Goal: Find specific page/section: Find specific page/section

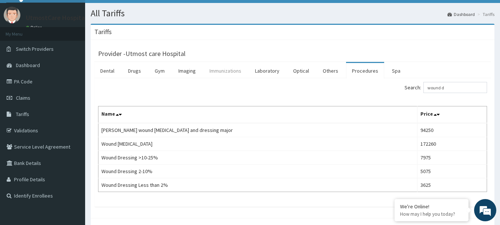
click at [233, 69] on link "Immunizations" at bounding box center [226, 71] width 44 height 16
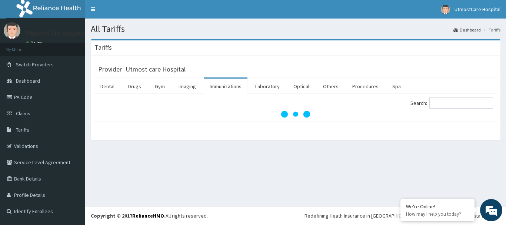
click at [459, 110] on div "Search:" at bounding box center [397, 103] width 192 height 13
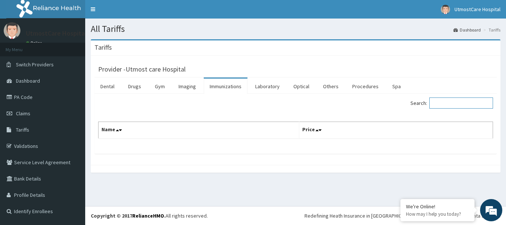
click at [459, 100] on input "Search:" at bounding box center [461, 102] width 64 height 11
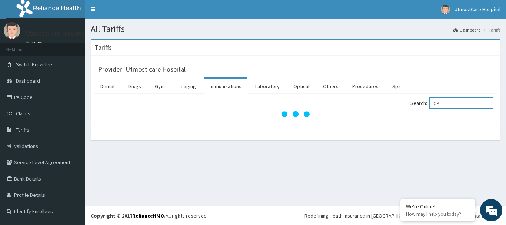
type input "O"
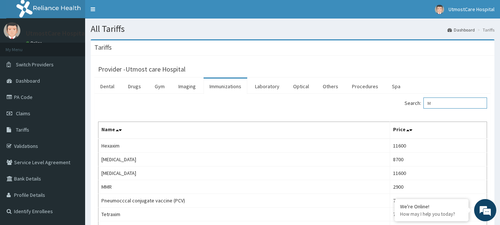
type input "M"
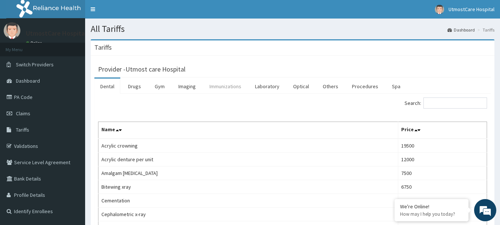
click at [231, 84] on link "Immunizations" at bounding box center [226, 87] width 44 height 16
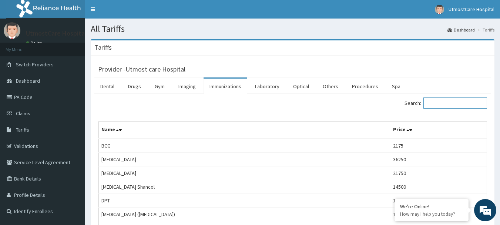
click at [444, 105] on input "Search:" at bounding box center [456, 102] width 64 height 11
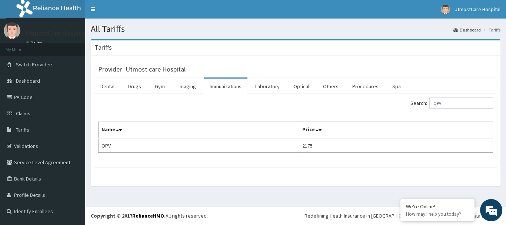
click at [389, 67] on div "Provider - Utmost care Hospital" at bounding box center [295, 68] width 395 height 10
click at [460, 104] on input "OPV" at bounding box center [461, 102] width 64 height 11
type input "O"
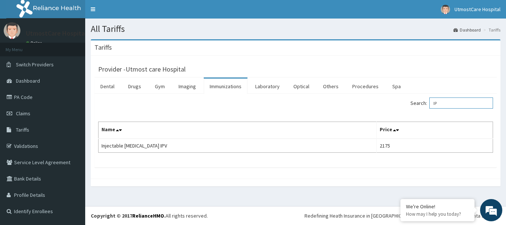
type input "I"
type input "P"
type input "YELLOW"
